Goal: Information Seeking & Learning: Find specific fact

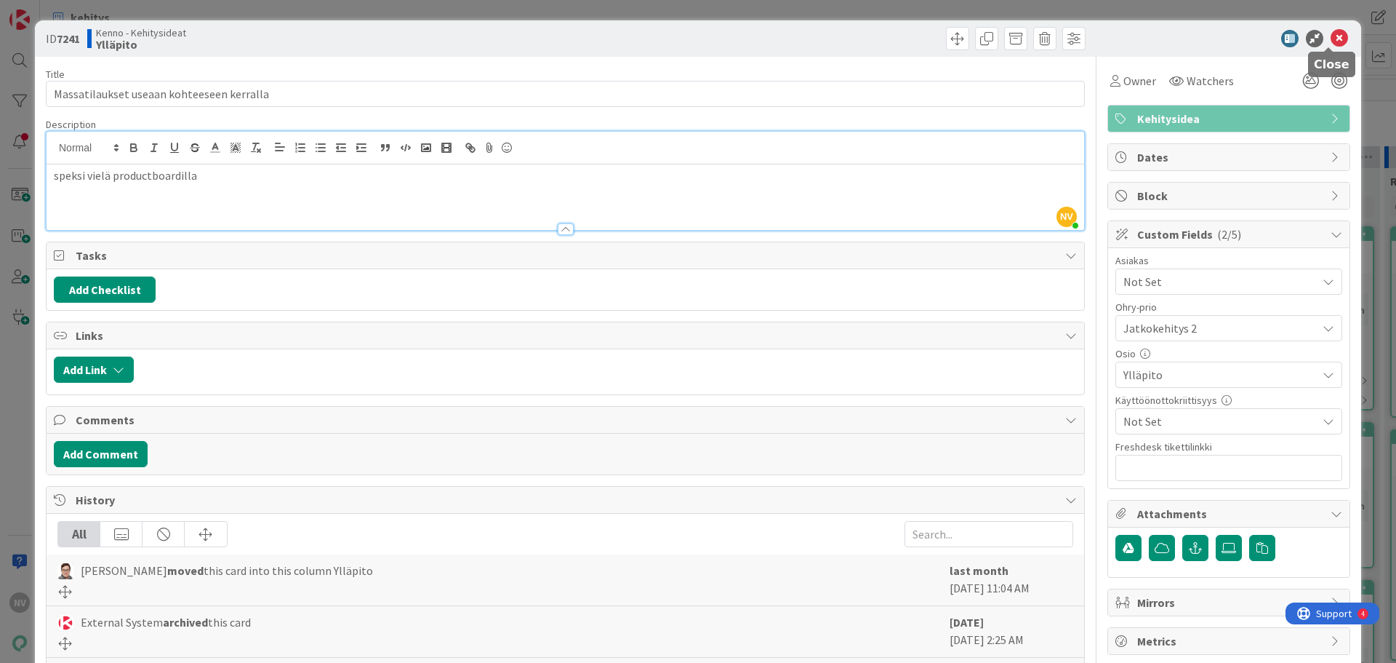
drag, startPoint x: 1328, startPoint y: 38, endPoint x: 1320, endPoint y: 41, distance: 8.5
click at [1331, 39] on icon at bounding box center [1339, 38] width 17 height 17
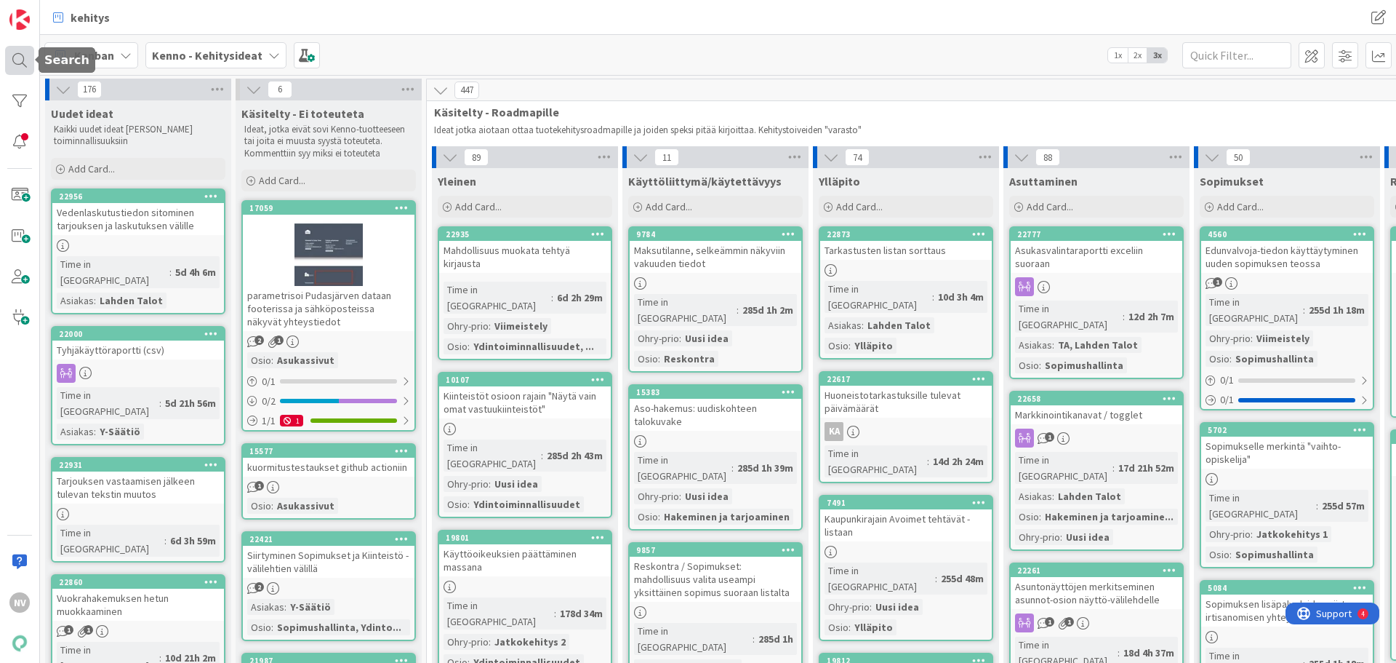
click at [21, 57] on div at bounding box center [19, 60] width 29 height 29
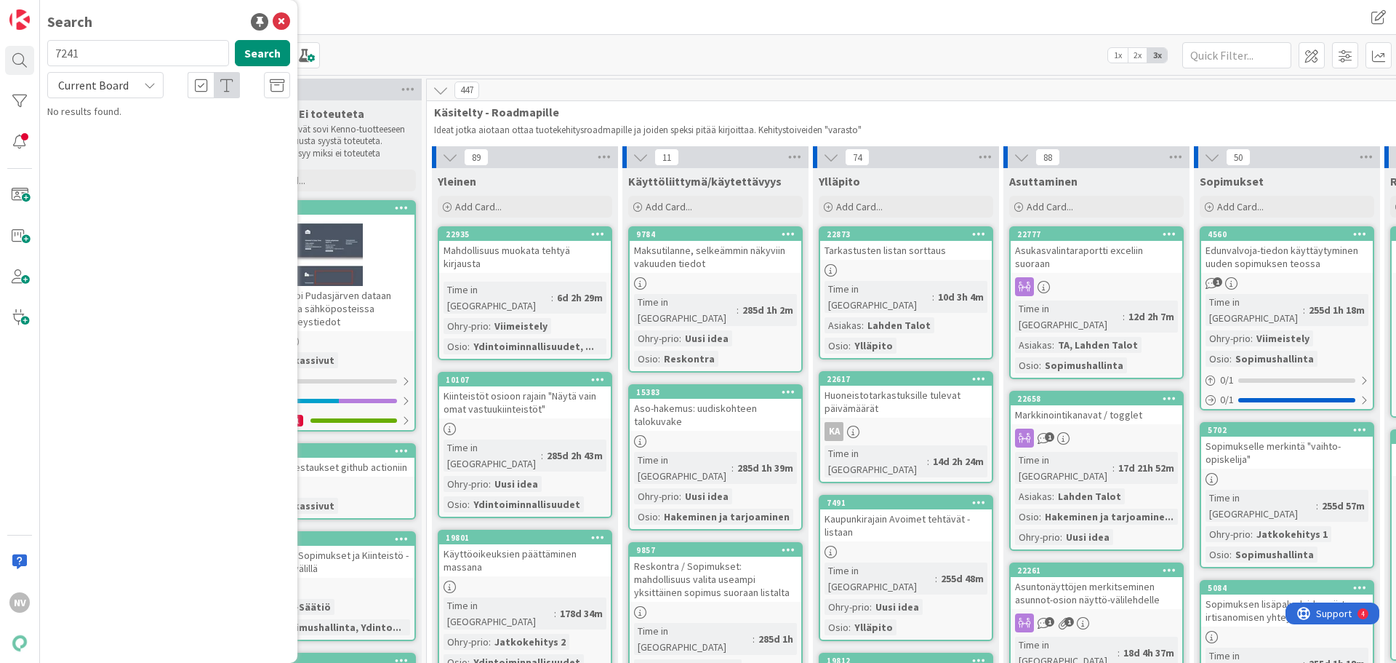
drag, startPoint x: 127, startPoint y: 52, endPoint x: 260, endPoint y: 114, distance: 146.1
click at [44, 52] on div "7241 Search" at bounding box center [169, 56] width 260 height 32
type input "sopimusten määrä"
click at [157, 82] on div "Current Board" at bounding box center [105, 85] width 116 height 26
click at [141, 138] on span "All Boards" at bounding box center [130, 146] width 151 height 22
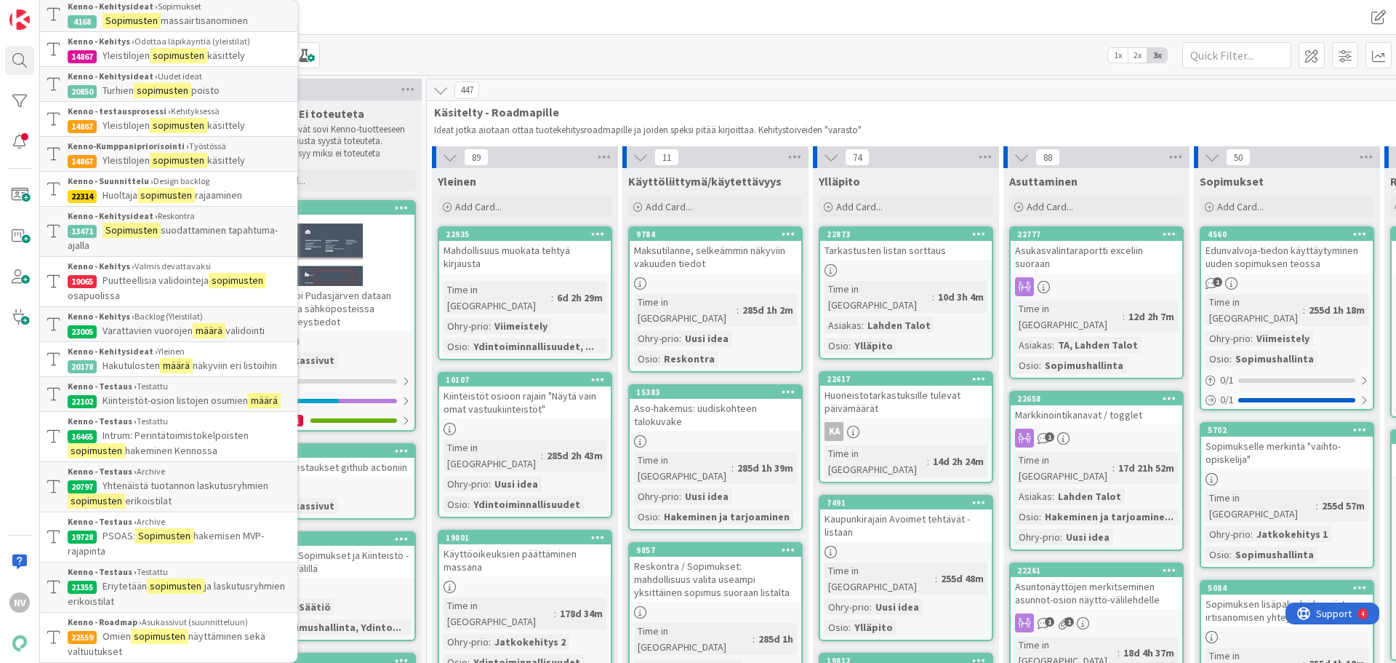
scroll to position [218, 0]
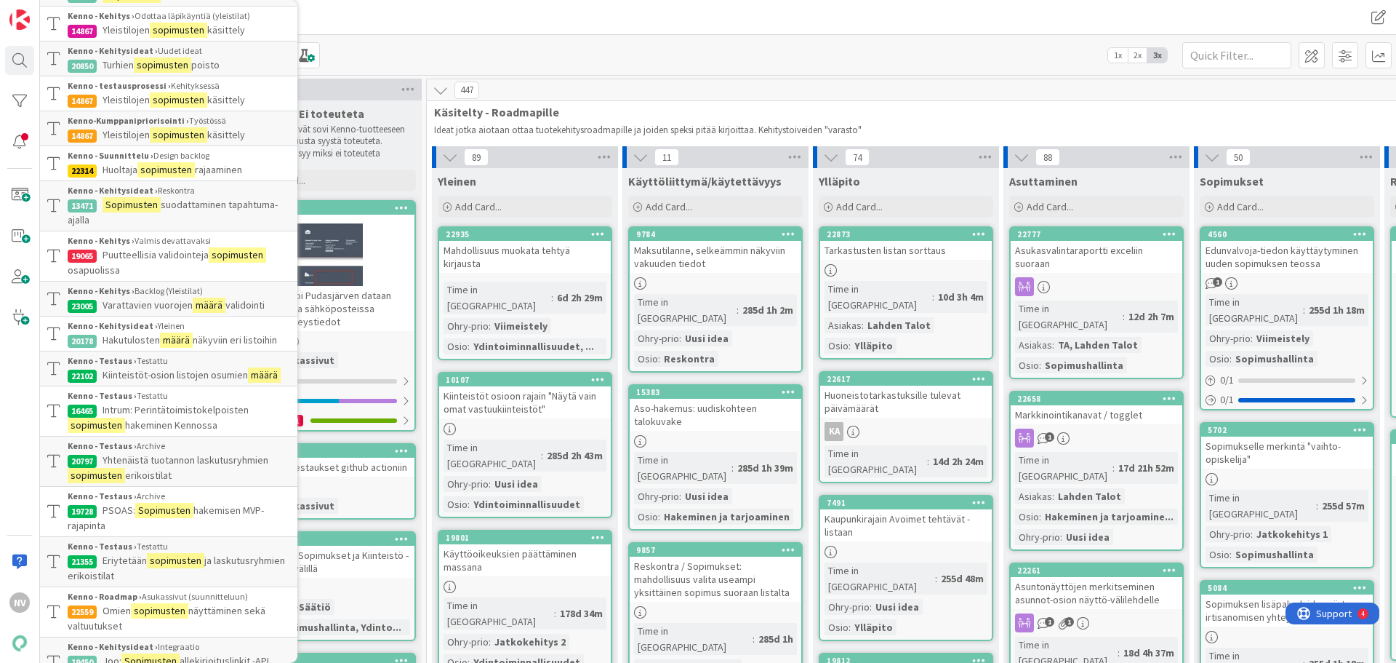
click at [217, 337] on span "näkyviin eri listoihin" at bounding box center [235, 339] width 84 height 13
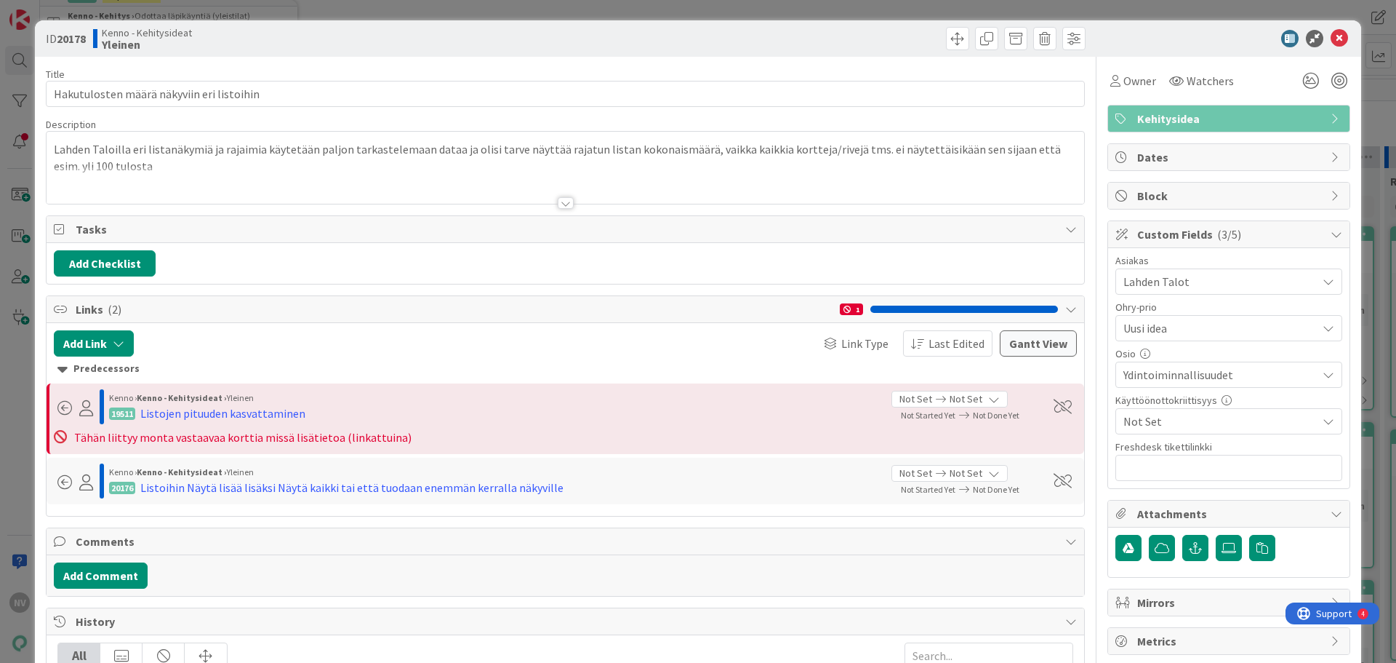
click at [561, 205] on div at bounding box center [566, 203] width 16 height 12
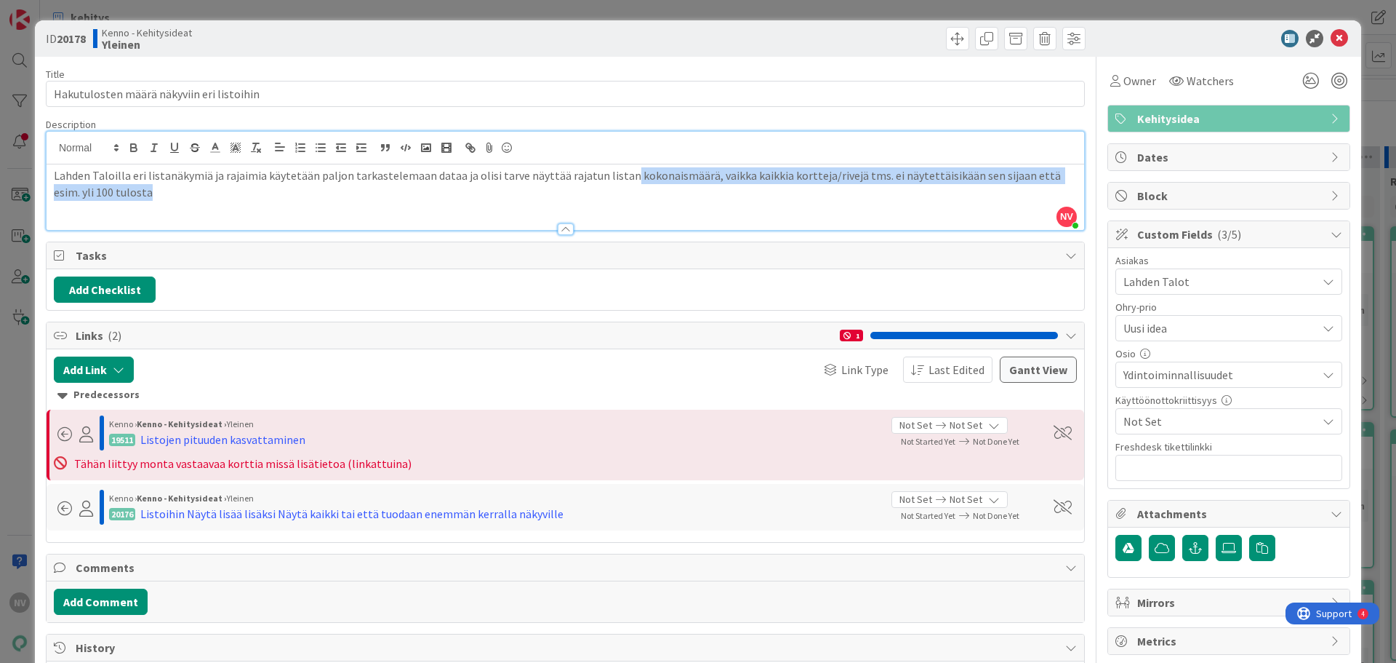
drag, startPoint x: 618, startPoint y: 175, endPoint x: 1031, endPoint y: 196, distance: 412.9
click at [1039, 190] on p "Lahden Taloilla eri listanäkymiä ja rajaimia käytetään paljon tarkastelemaan da…" at bounding box center [565, 183] width 1023 height 33
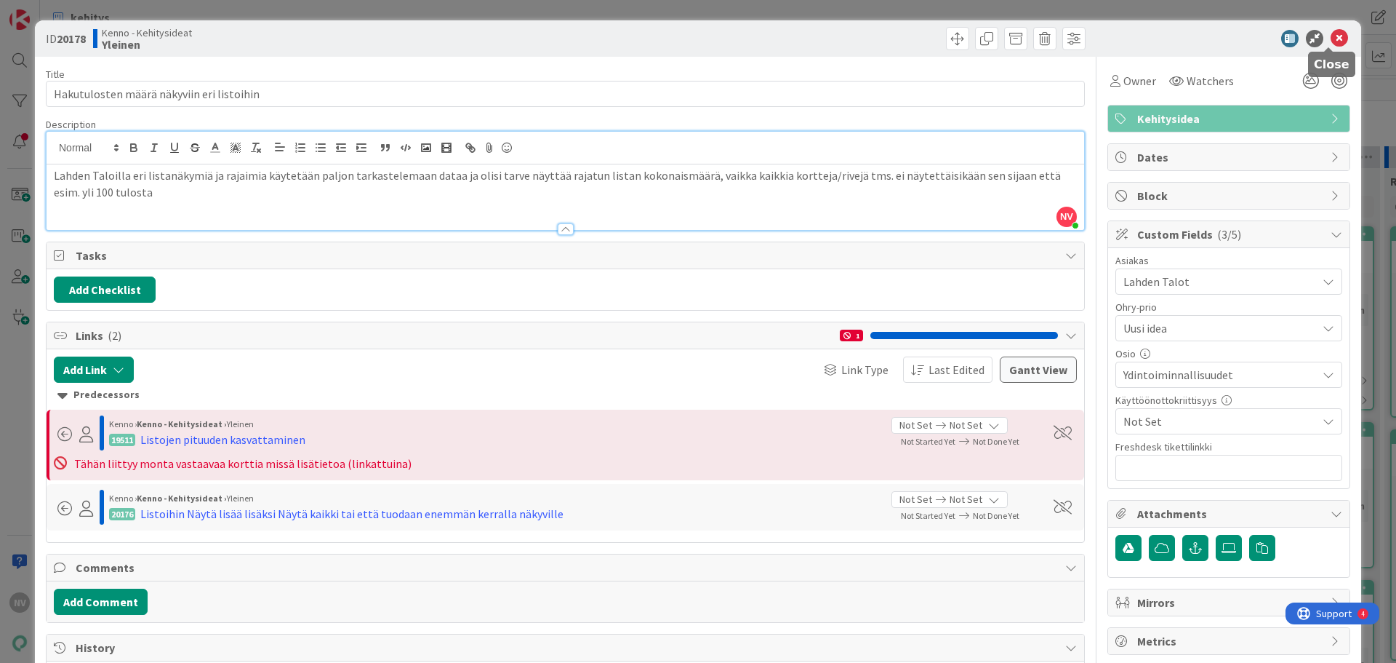
drag, startPoint x: 1330, startPoint y: 35, endPoint x: 1266, endPoint y: 91, distance: 85.0
click at [1331, 36] on icon at bounding box center [1339, 38] width 17 height 17
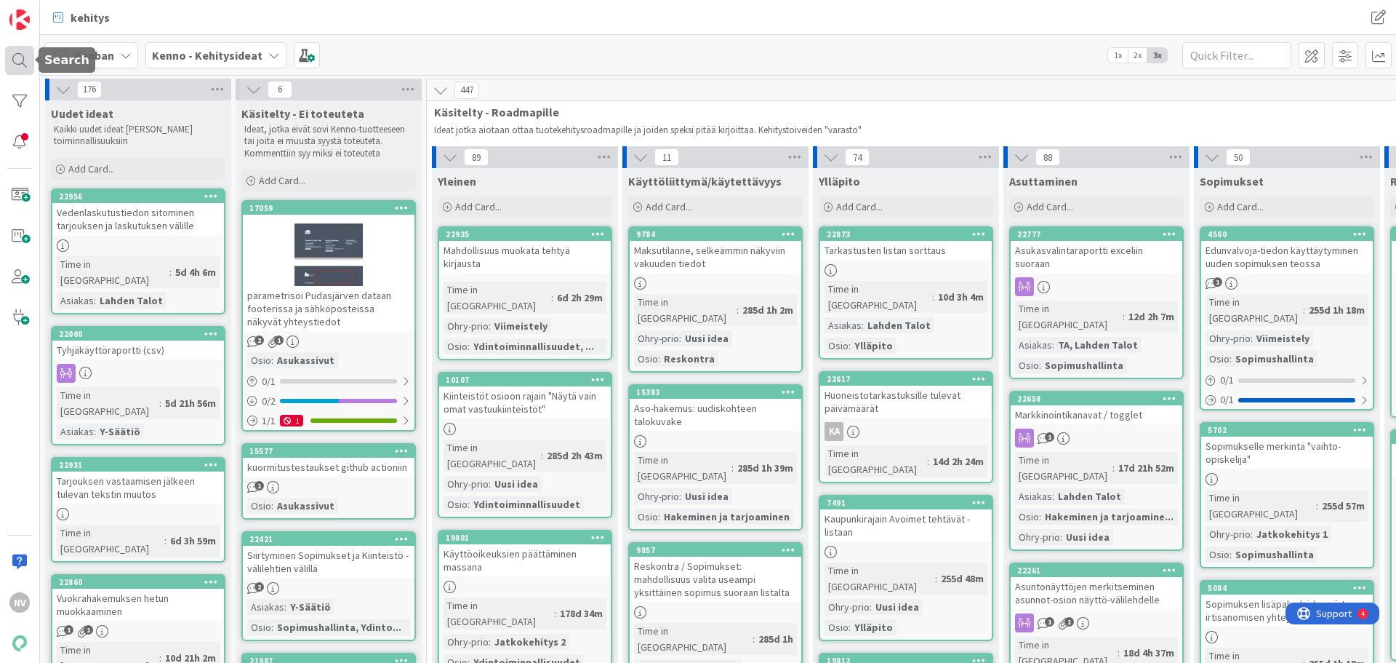
click at [14, 60] on div at bounding box center [19, 60] width 29 height 29
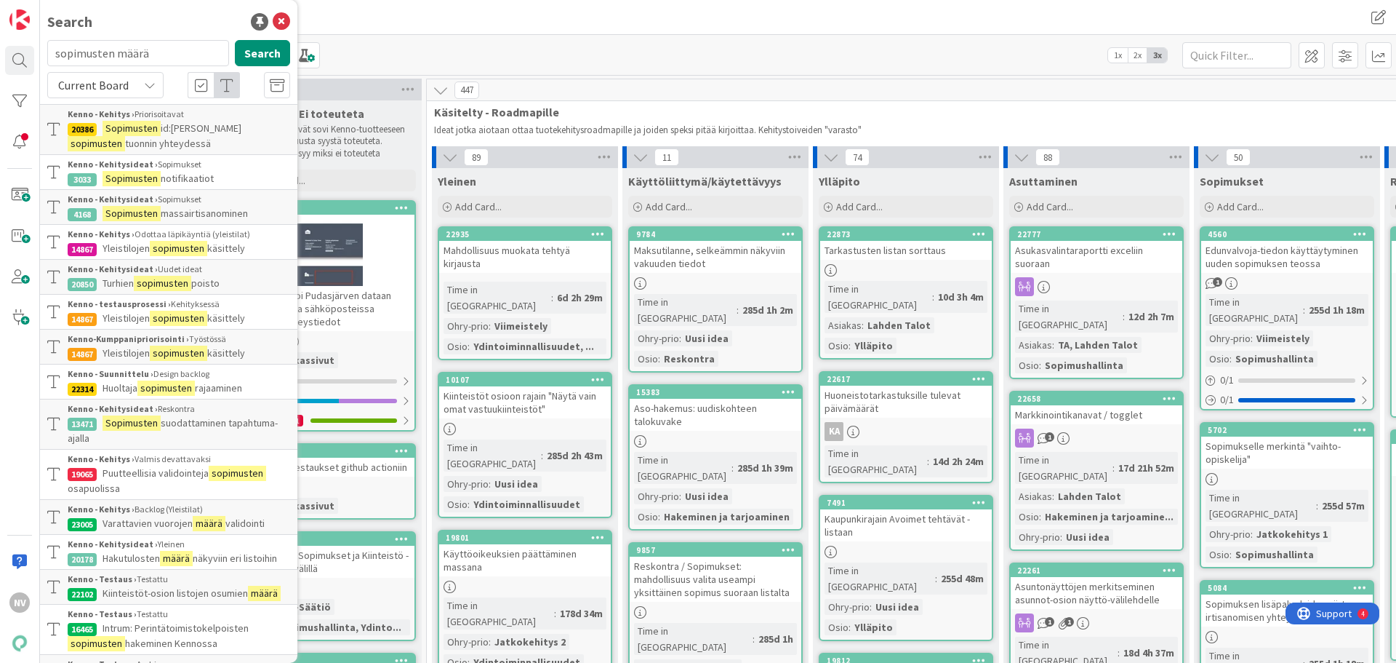
drag, startPoint x: 168, startPoint y: 48, endPoint x: 57, endPoint y: 58, distance: 111.0
click at [36, 54] on div "NV Search sopimusten määrä Search Current Board Kenno - Kehitys › Priorisoitava…" at bounding box center [20, 331] width 40 height 663
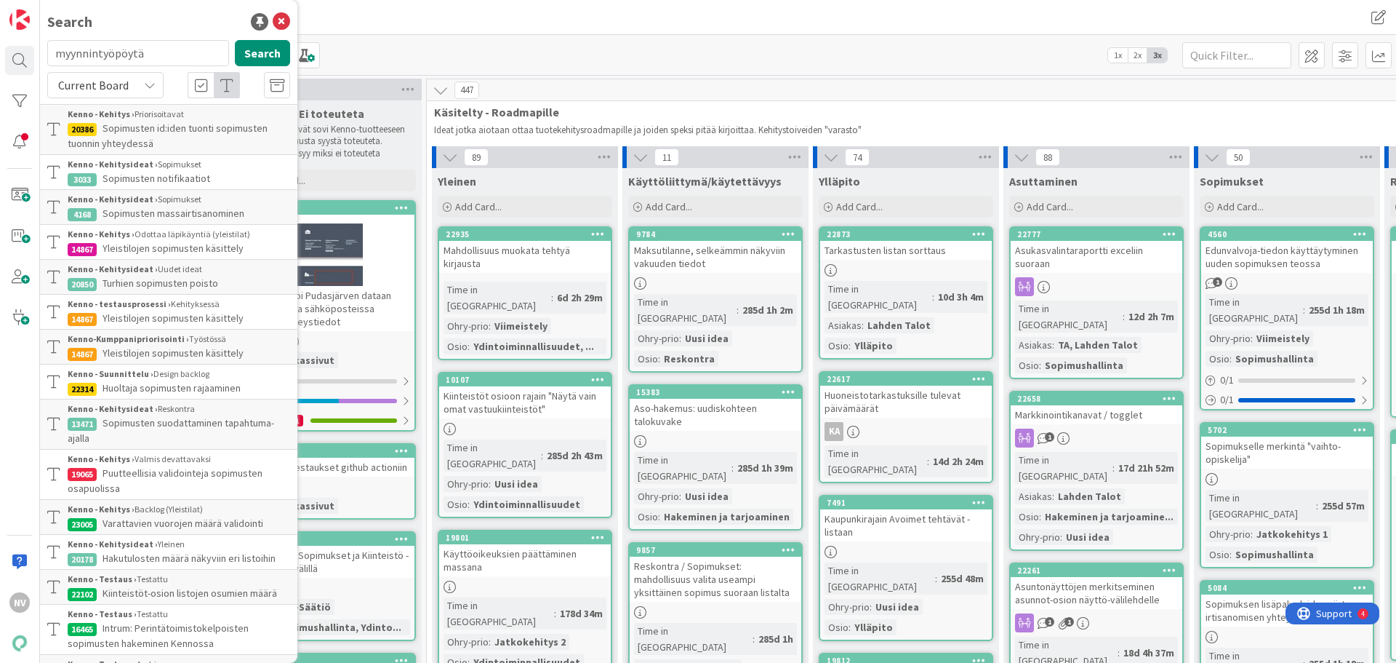
click at [156, 85] on div "Current Board" at bounding box center [105, 85] width 116 height 26
click at [132, 140] on span "All Boards" at bounding box center [130, 146] width 151 height 22
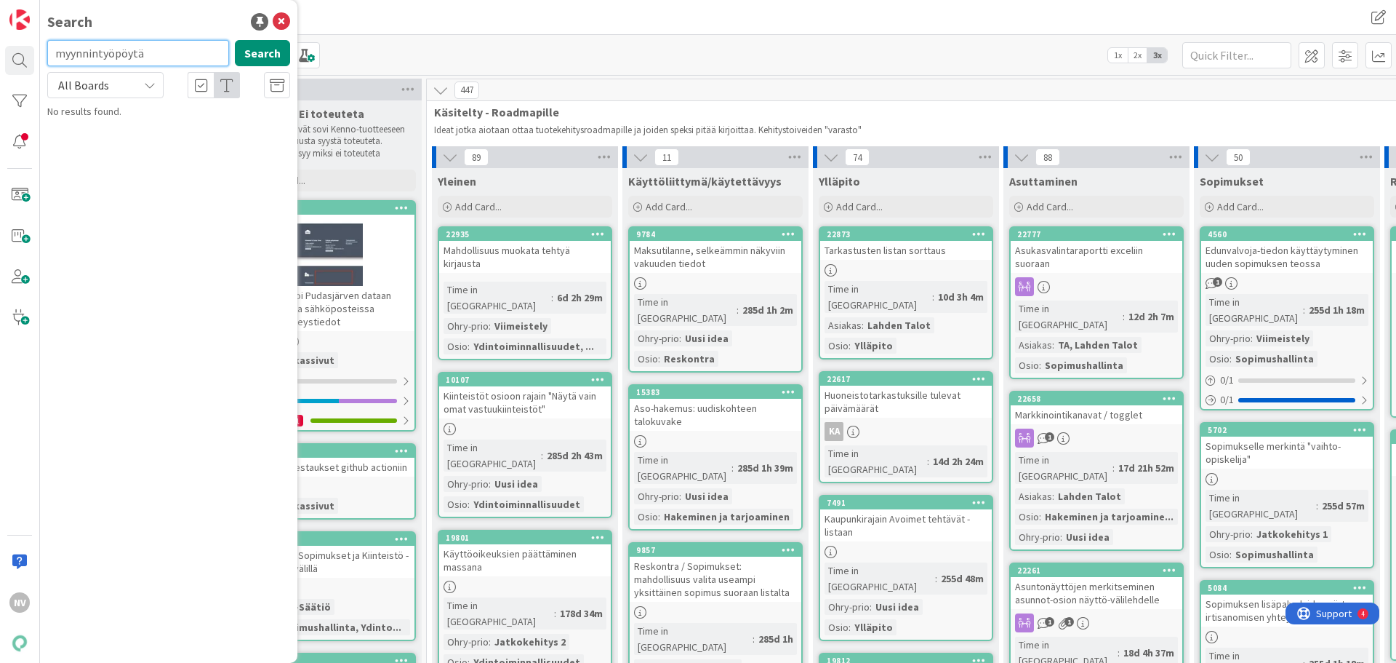
click at [155, 44] on input "myynnintyöpöytä" at bounding box center [138, 53] width 182 height 26
click at [157, 49] on input "myyn" at bounding box center [138, 53] width 182 height 26
type input "myynti"
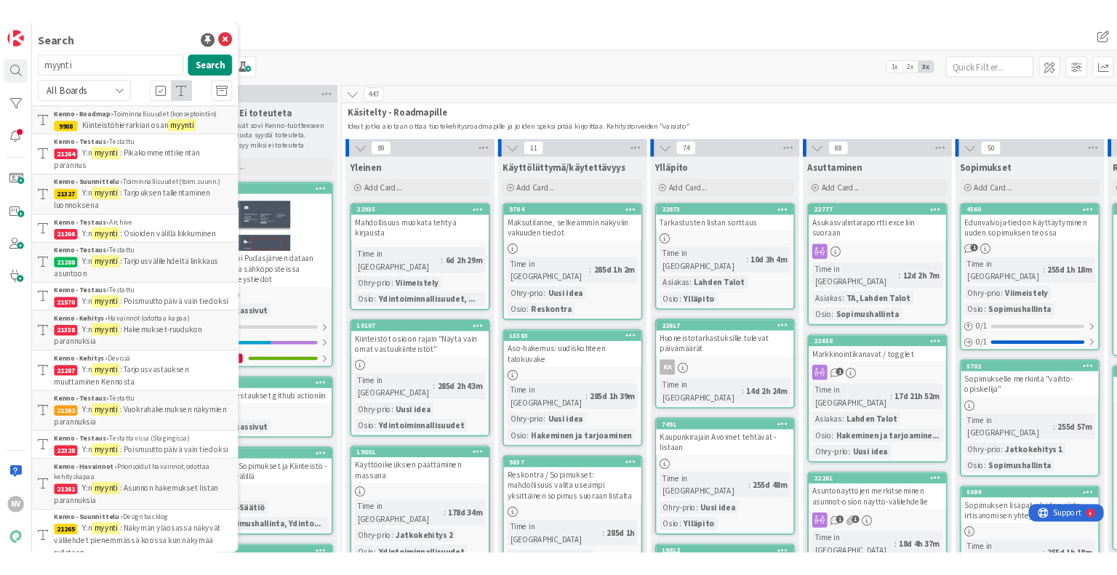
scroll to position [52, 0]
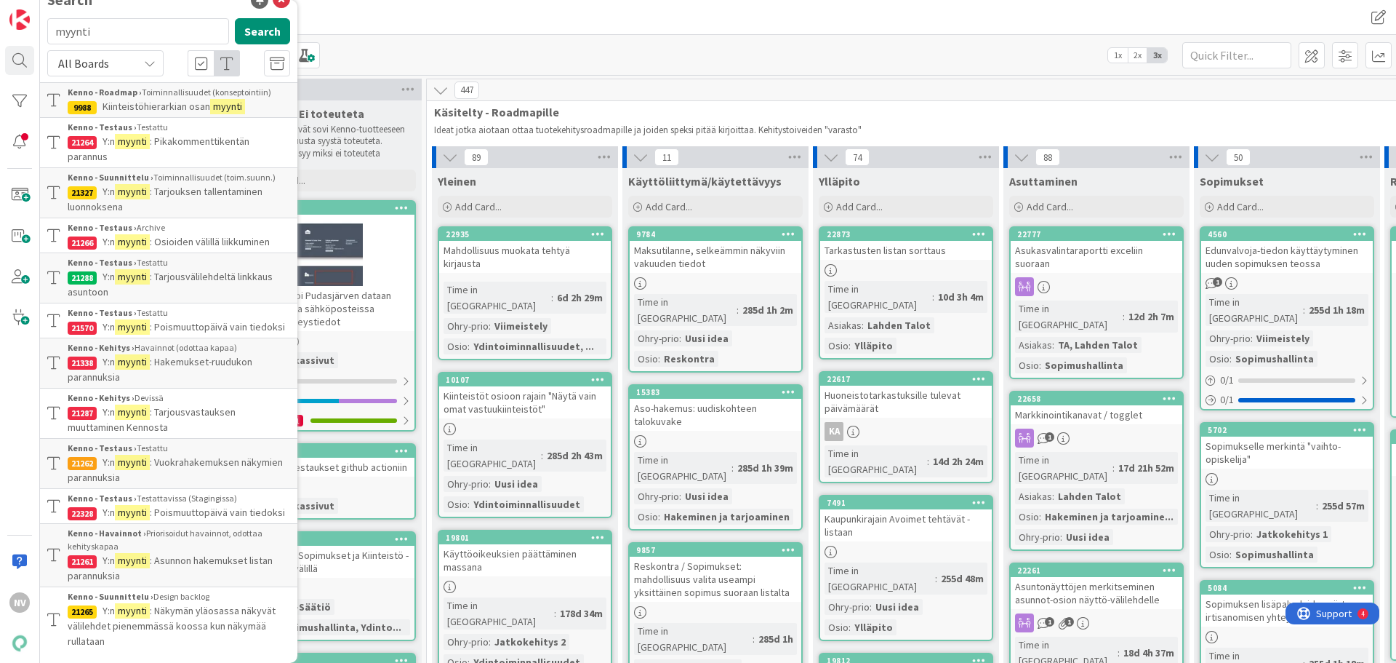
click at [345, 11] on div "kehitys" at bounding box center [389, 17] width 691 height 26
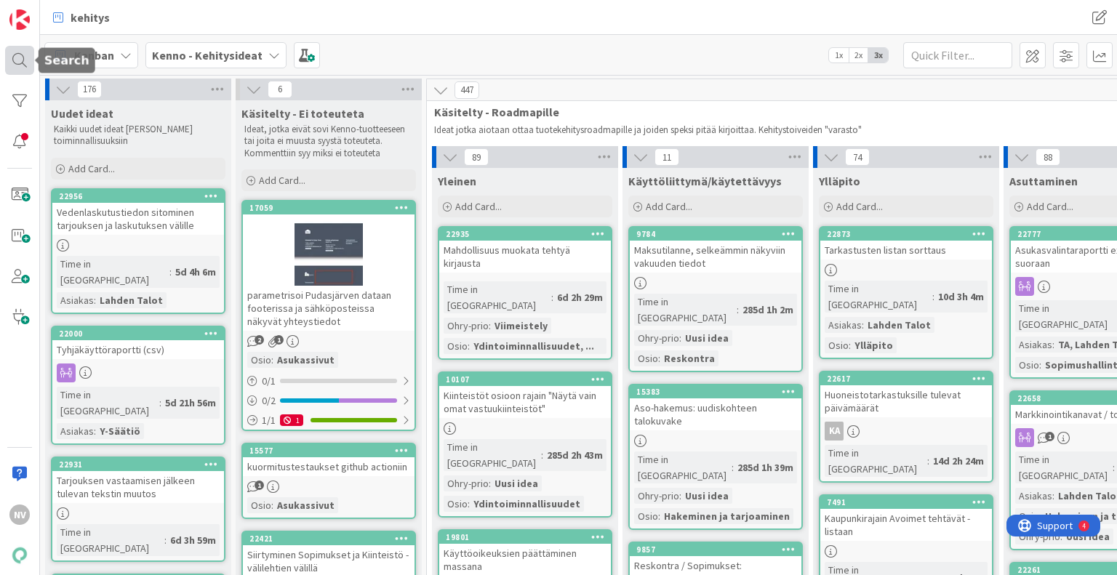
click at [15, 56] on div at bounding box center [19, 60] width 29 height 29
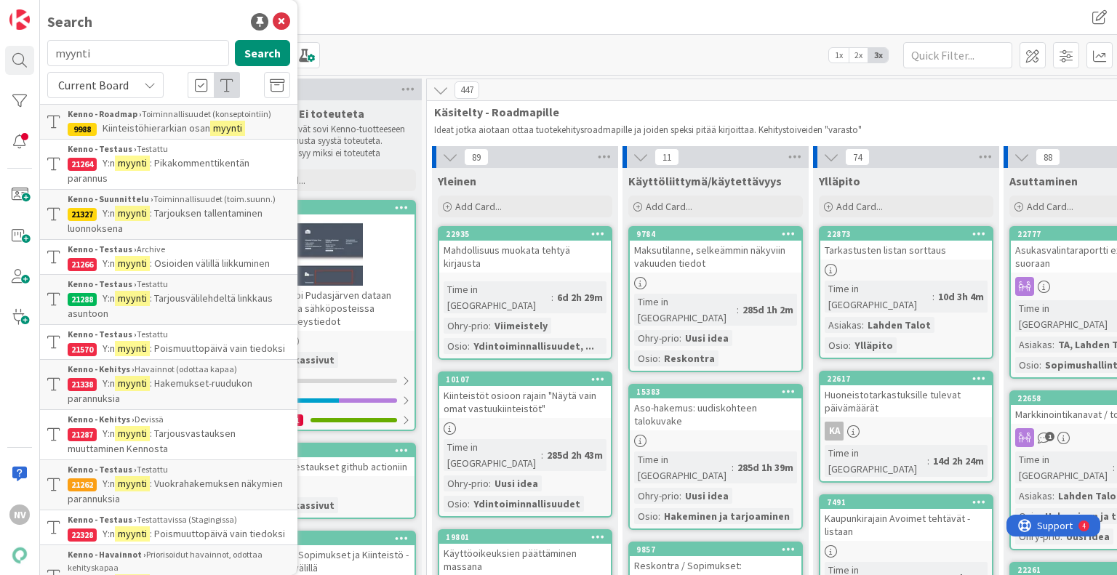
drag, startPoint x: 107, startPoint y: 51, endPoint x: 52, endPoint y: 52, distance: 54.6
click at [37, 52] on div "NV Search myynti Search Current Board Kenno - Roadmap › Toiminnallisuudet (kons…" at bounding box center [20, 287] width 40 height 575
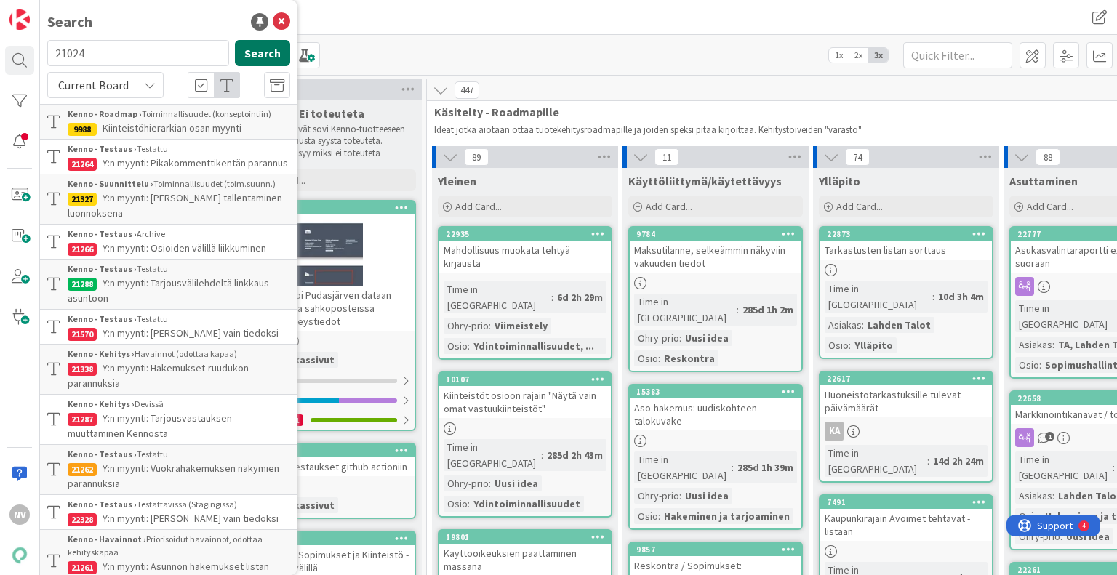
type input "21024"
click at [260, 44] on button "Search" at bounding box center [262, 53] width 55 height 26
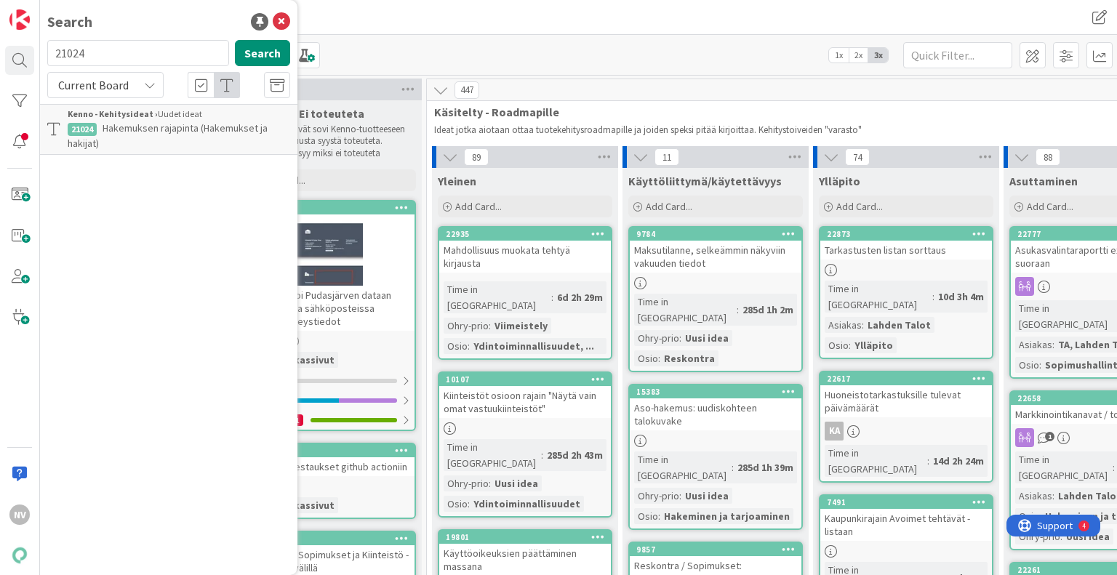
click at [145, 128] on span "Hakemuksen rajapinta (Hakemukset ja hakijat)" at bounding box center [168, 135] width 200 height 28
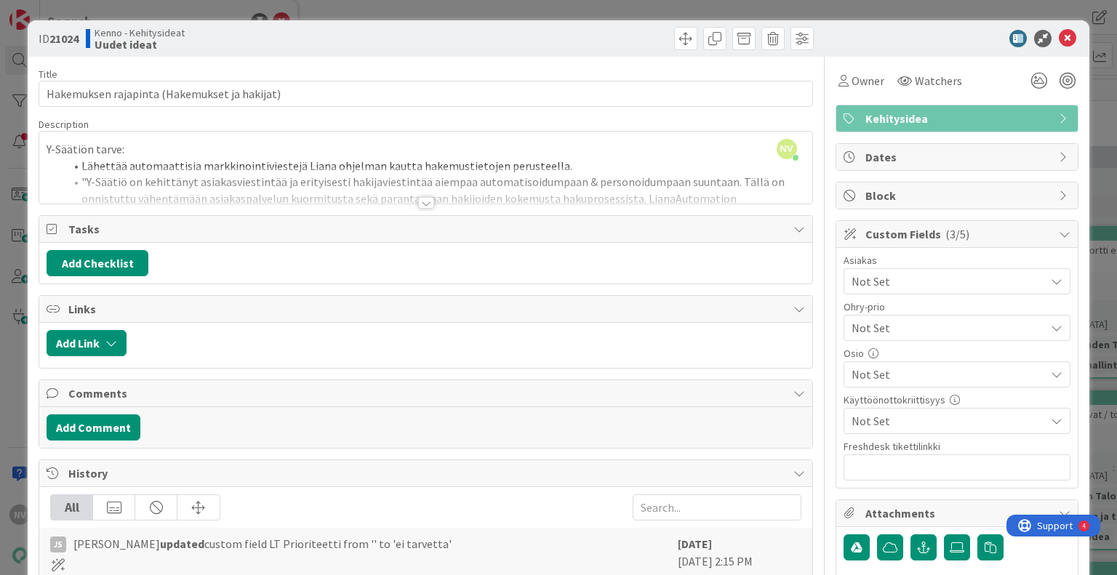
click at [422, 202] on div at bounding box center [426, 203] width 16 height 12
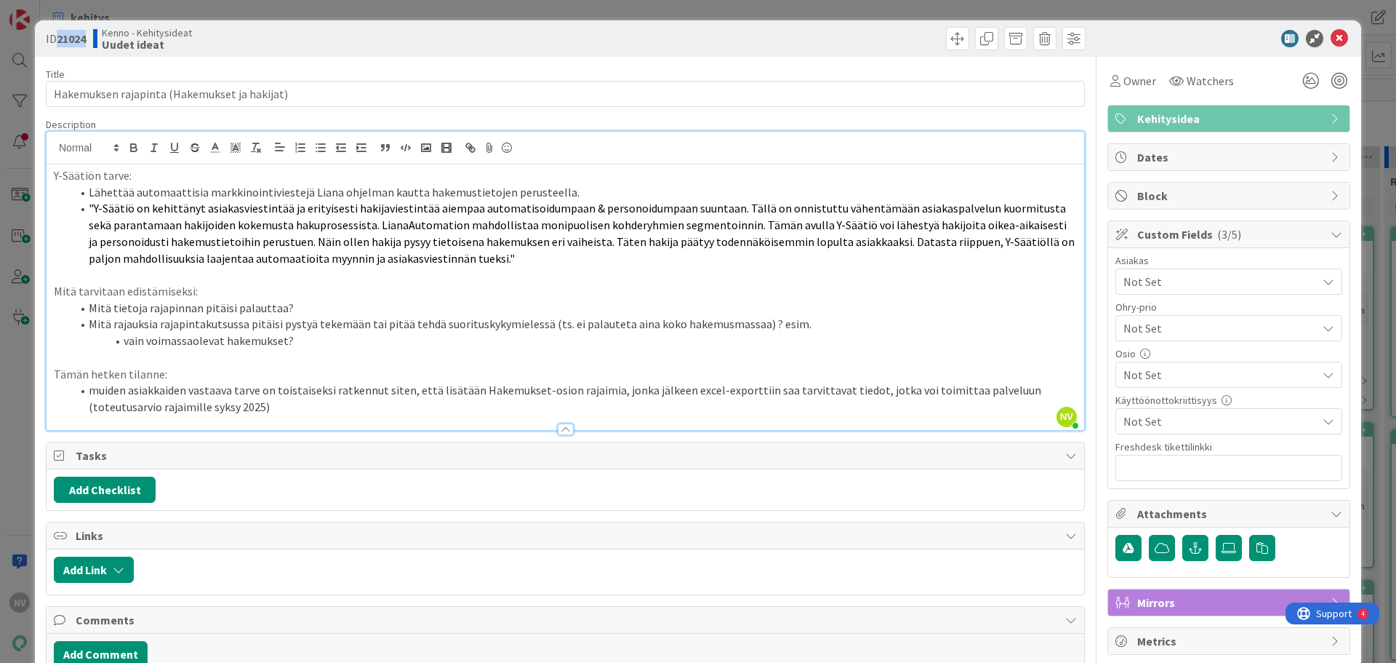
drag, startPoint x: 91, startPoint y: 32, endPoint x: 60, endPoint y: 37, distance: 31.0
click at [60, 37] on div "ID 21024 Kenno - Kehitysideat Uudet ideat" at bounding box center [304, 38] width 516 height 23
copy b "21024"
